Goal: Task Accomplishment & Management: Use online tool/utility

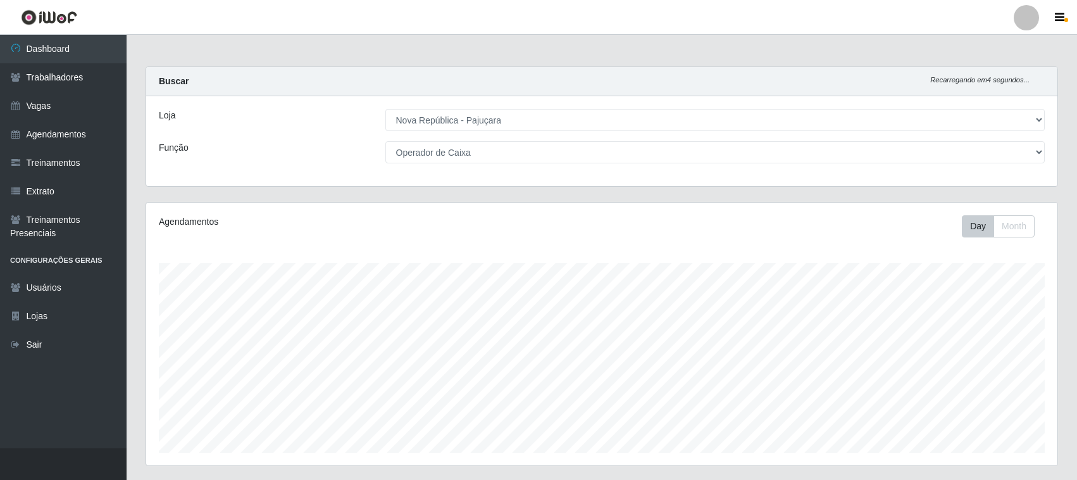
select select "65"
select select "22"
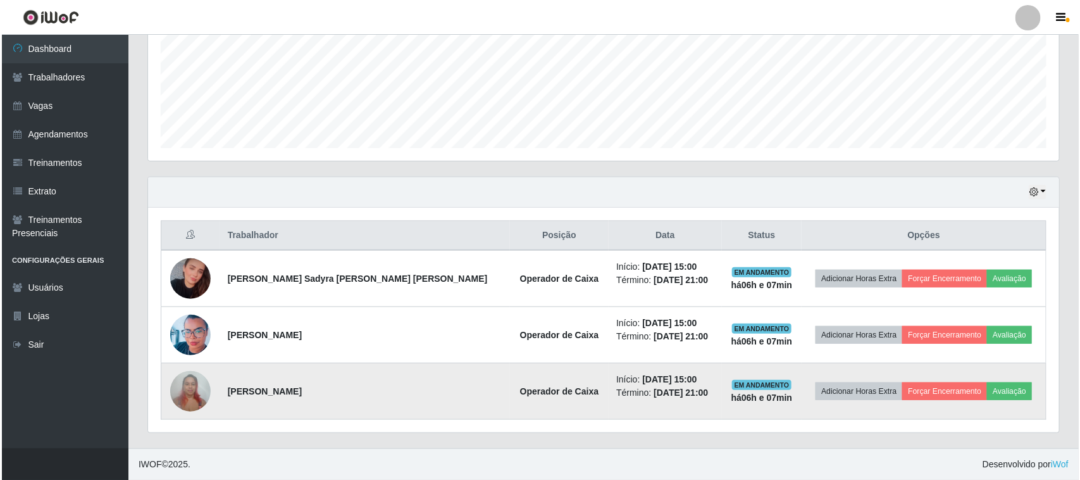
scroll to position [263, 911]
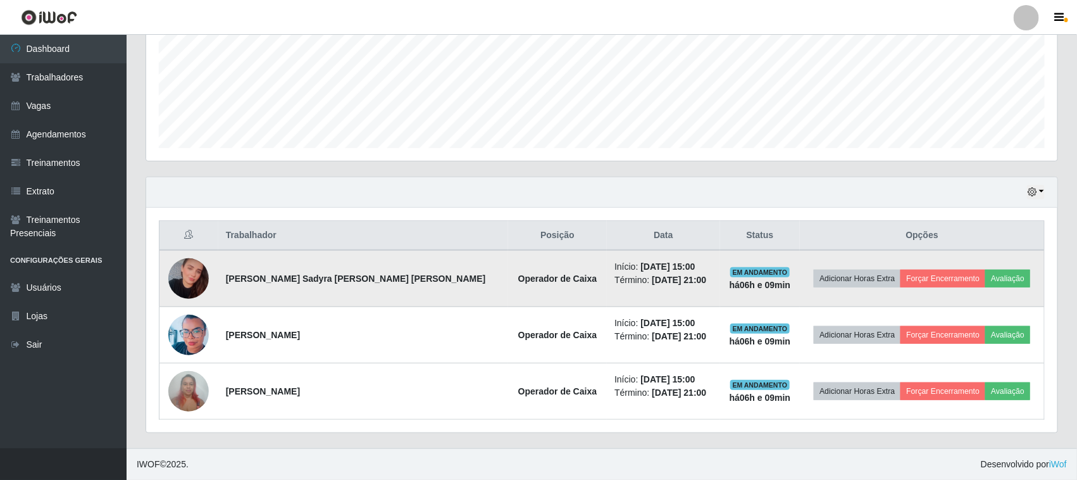
click at [952, 297] on td "Adicionar Horas Extra Forçar Encerramento Avaliação" at bounding box center [922, 278] width 244 height 57
click at [946, 277] on button "Forçar Encerramento" at bounding box center [942, 279] width 85 height 18
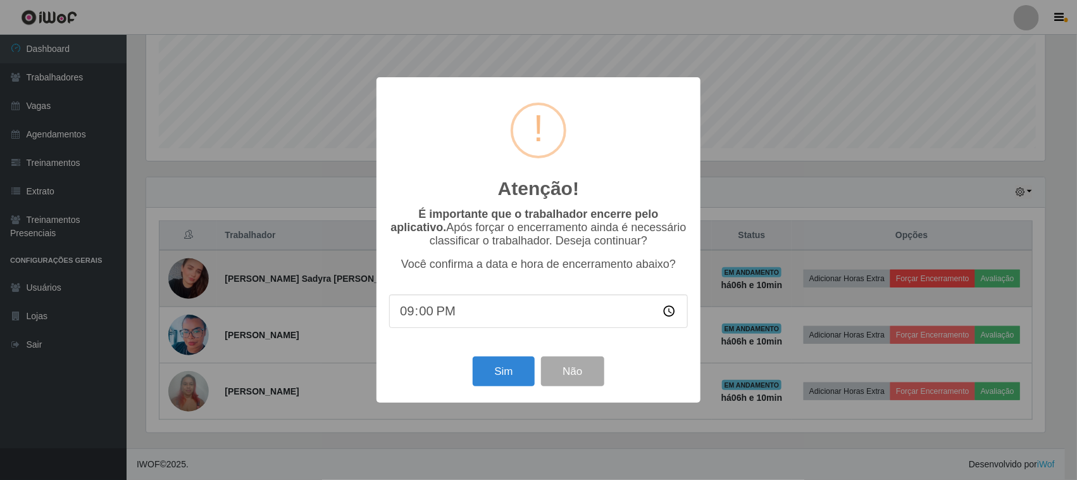
scroll to position [263, 902]
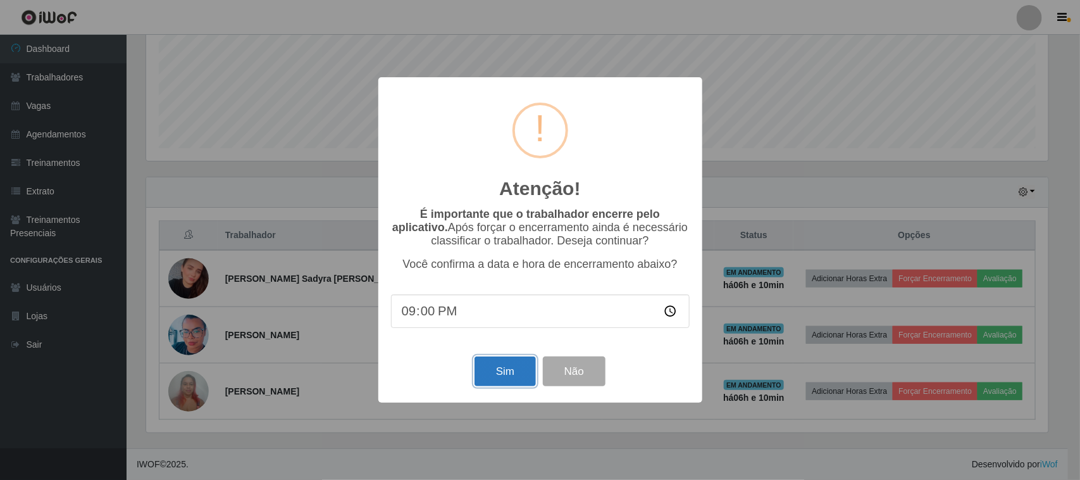
click at [492, 375] on button "Sim" at bounding box center [504, 371] width 61 height 30
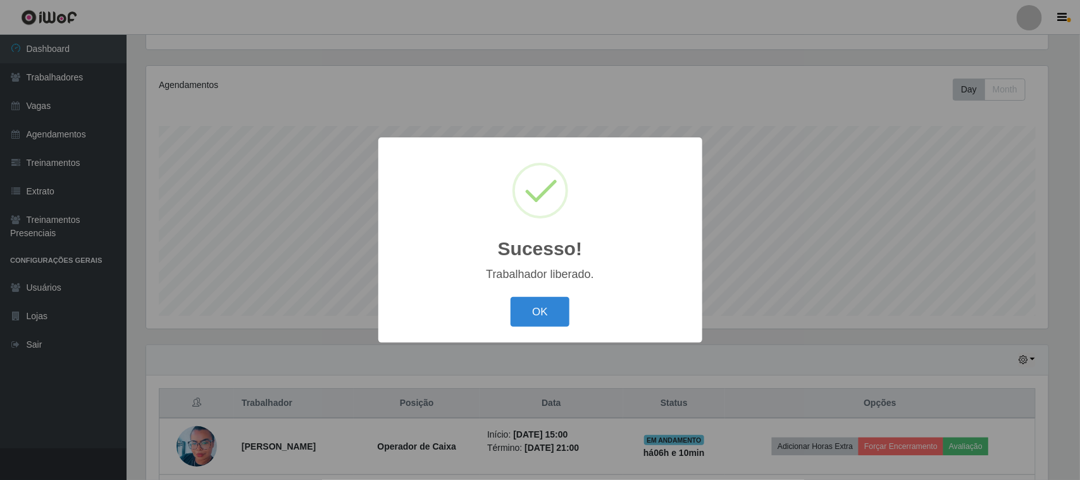
click at [511, 297] on button "OK" at bounding box center [540, 312] width 59 height 30
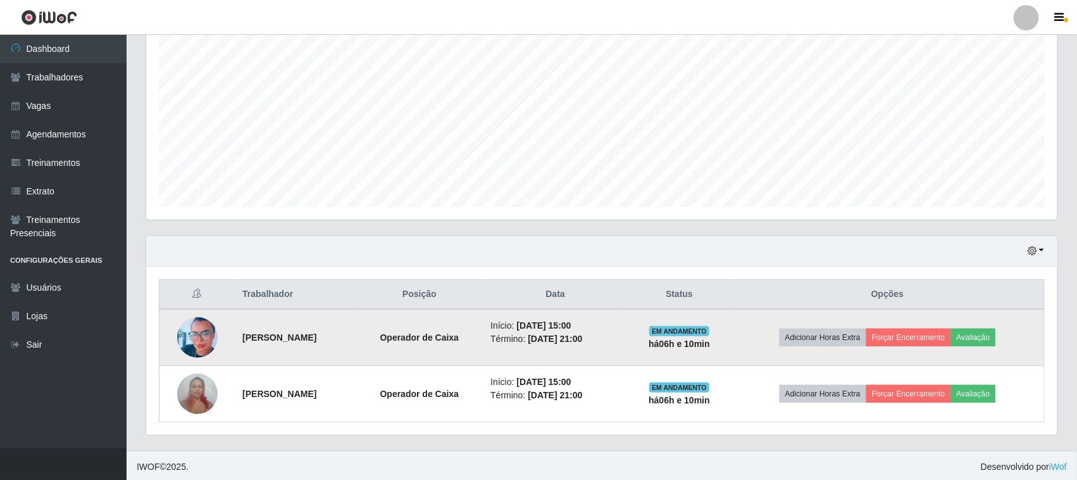
scroll to position [249, 0]
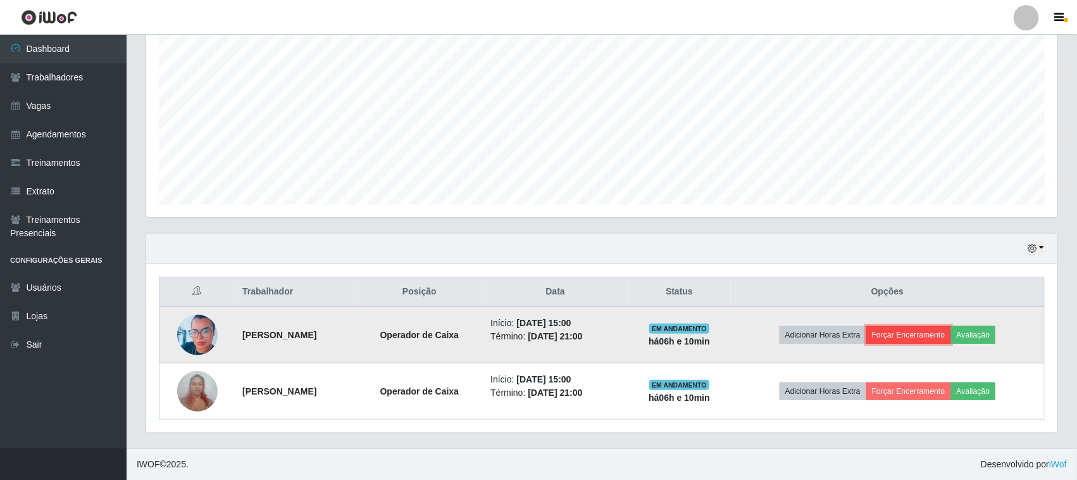
click at [934, 340] on button "Forçar Encerramento" at bounding box center [908, 335] width 85 height 18
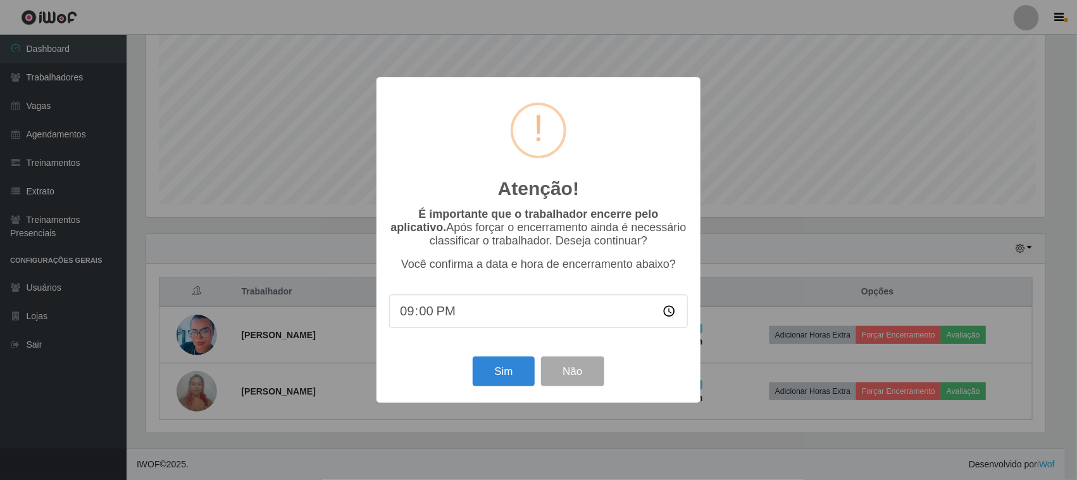
scroll to position [263, 902]
click at [506, 366] on button "Sim" at bounding box center [504, 371] width 61 height 30
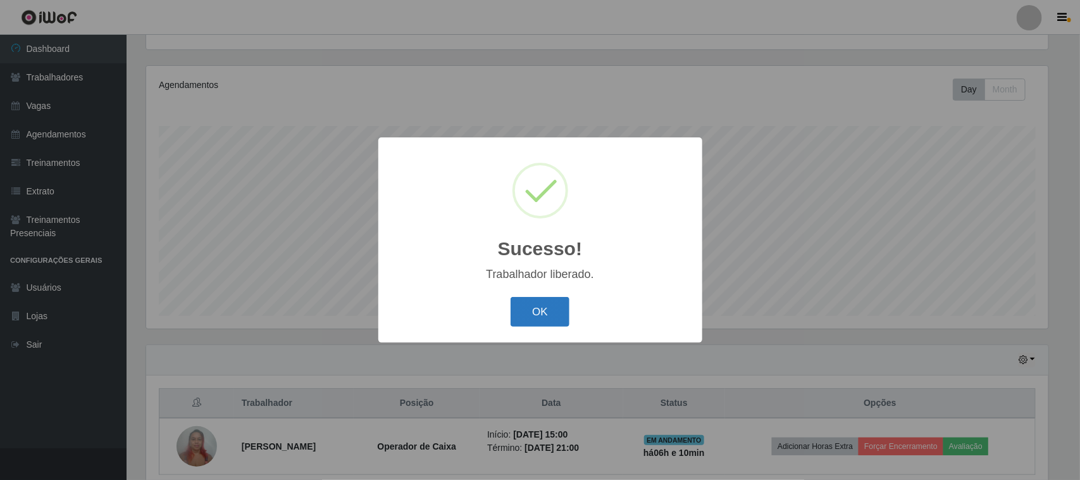
click at [540, 319] on button "OK" at bounding box center [540, 312] width 59 height 30
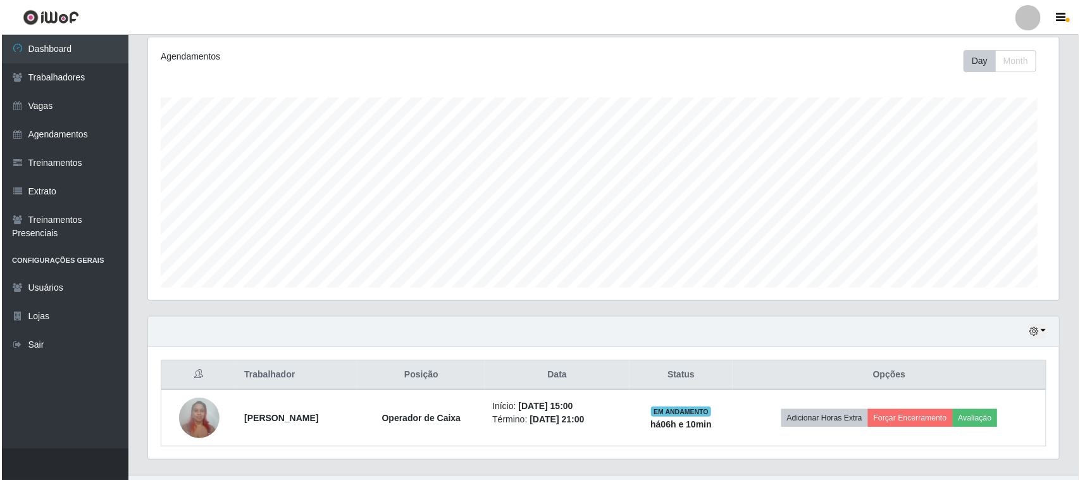
scroll to position [193, 0]
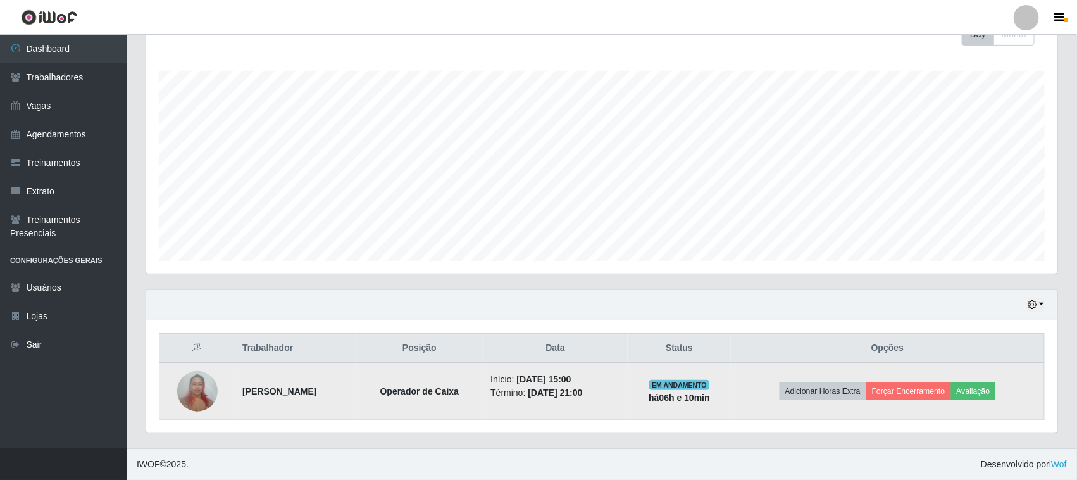
click at [958, 402] on td "Adicionar Horas Extra Forçar Encerramento Avaliação" at bounding box center [887, 391] width 313 height 57
click at [944, 394] on button "Forçar Encerramento" at bounding box center [908, 391] width 85 height 18
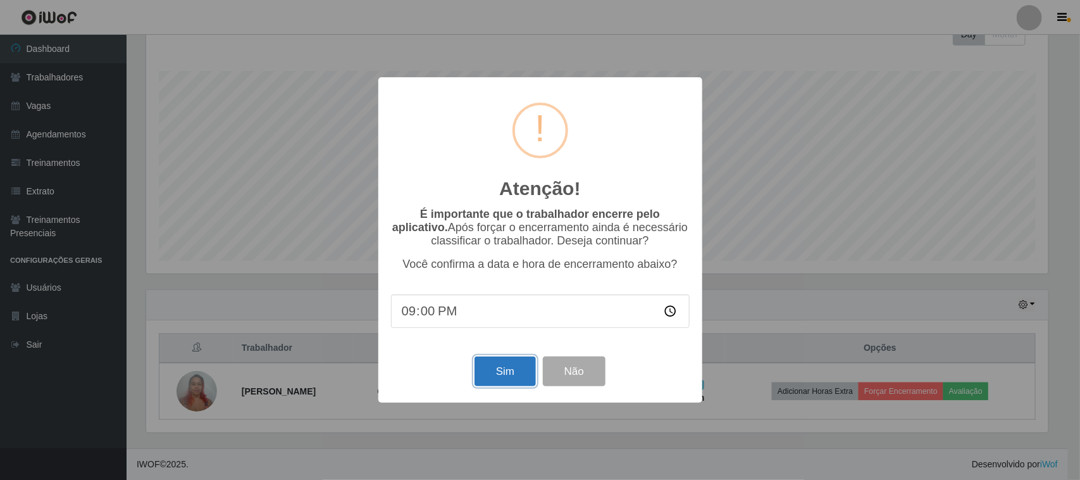
click at [516, 377] on button "Sim" at bounding box center [504, 371] width 61 height 30
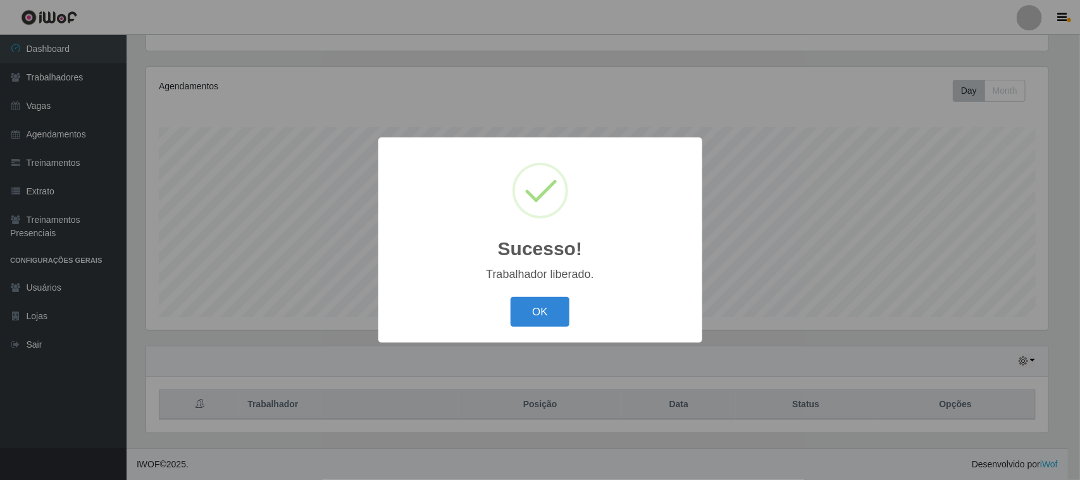
click at [511, 297] on button "OK" at bounding box center [540, 312] width 59 height 30
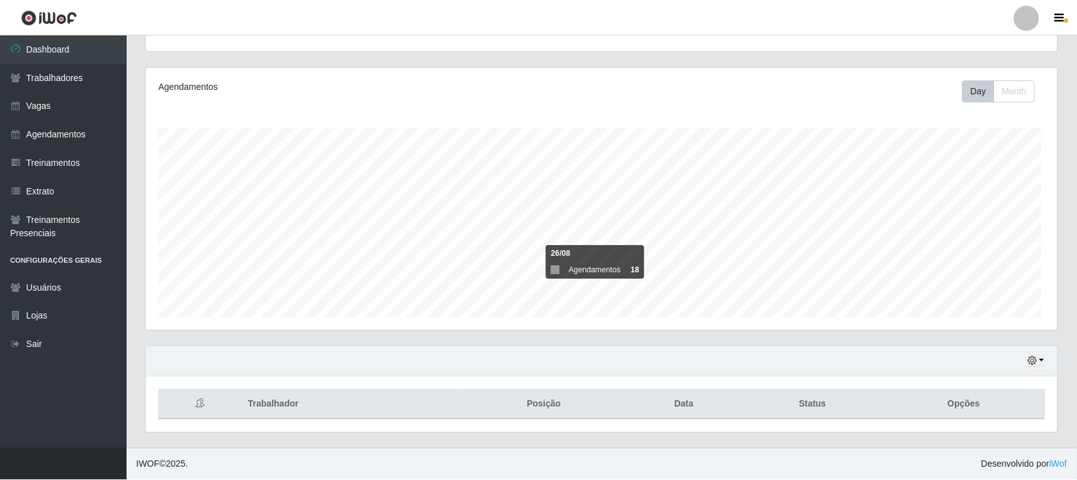
scroll to position [263, 911]
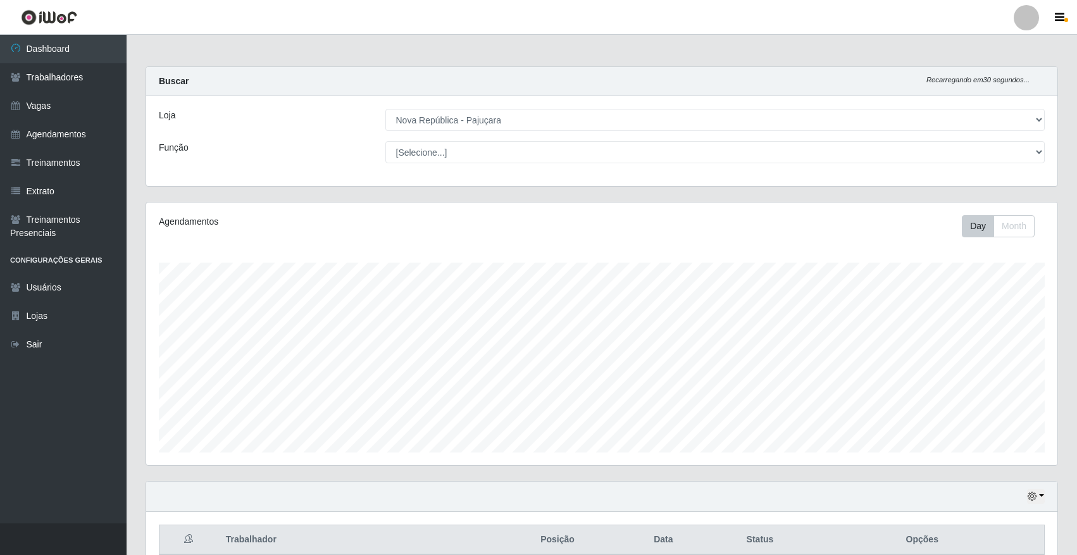
select select "65"
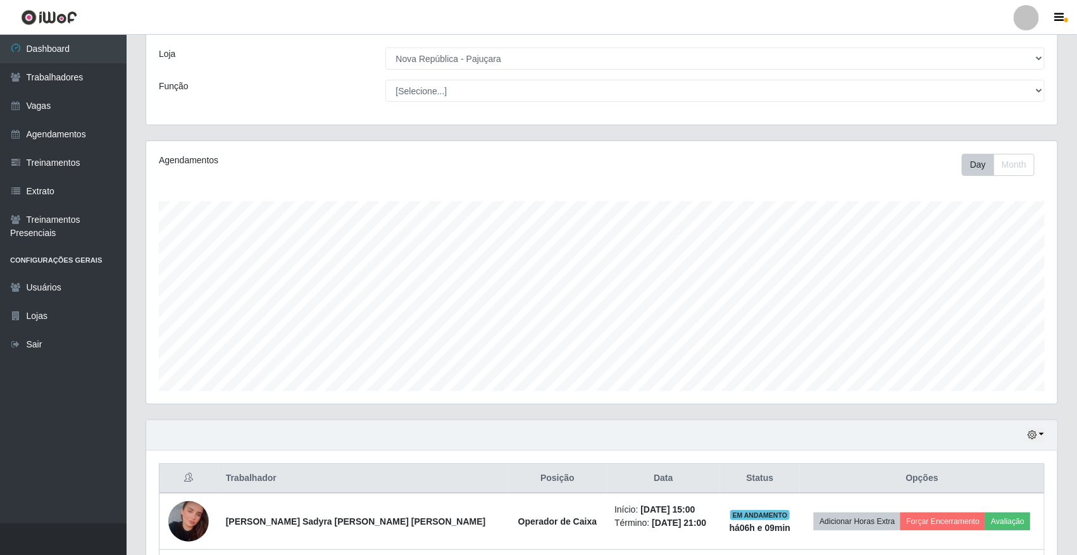
scroll to position [61, 0]
